Goal: Transaction & Acquisition: Purchase product/service

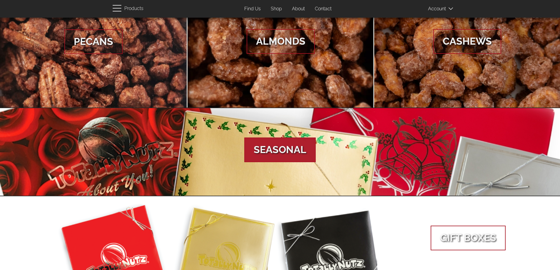
scroll to position [88, 0]
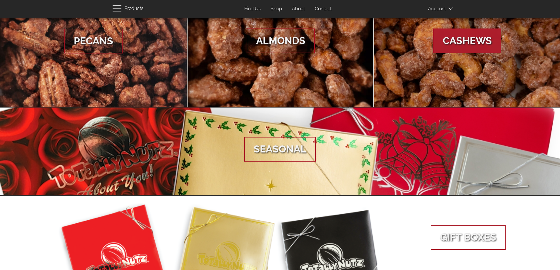
click at [483, 36] on span "Cashews" at bounding box center [467, 40] width 68 height 25
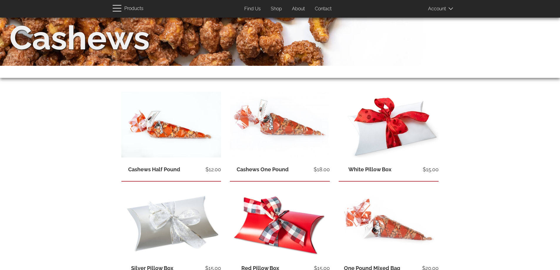
scroll to position [48, 0]
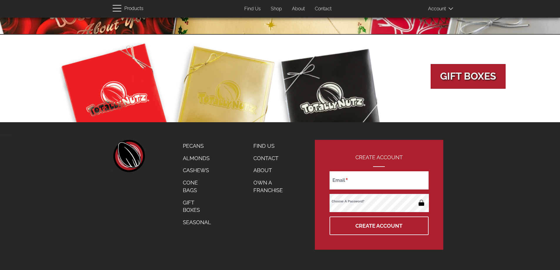
scroll to position [249, 0]
click at [466, 79] on span "Gift Boxes" at bounding box center [467, 76] width 75 height 25
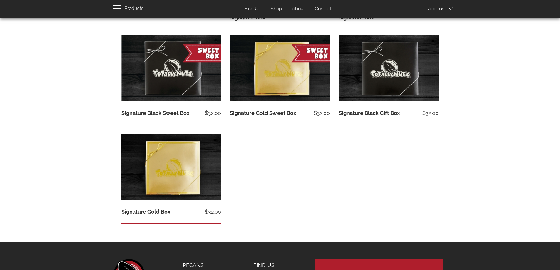
scroll to position [352, 0]
